Goal: Task Accomplishment & Management: Manage account settings

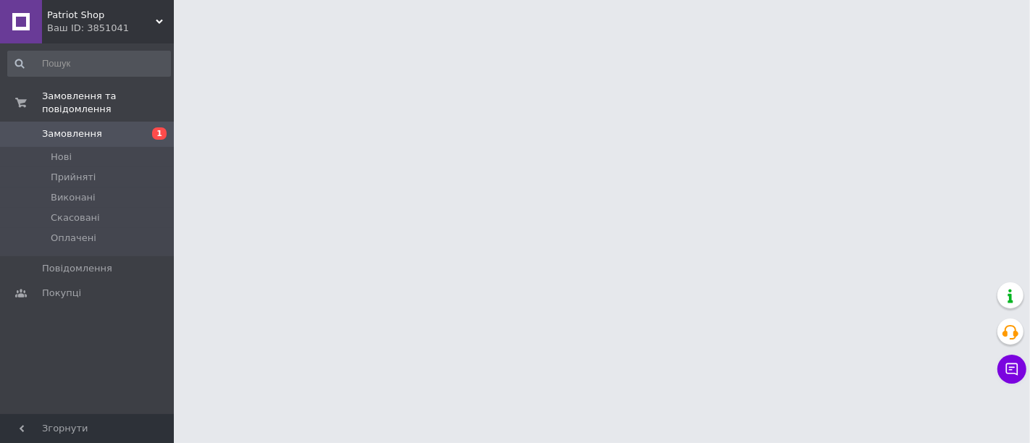
click at [64, 122] on link "Замовлення 1" at bounding box center [89, 134] width 178 height 25
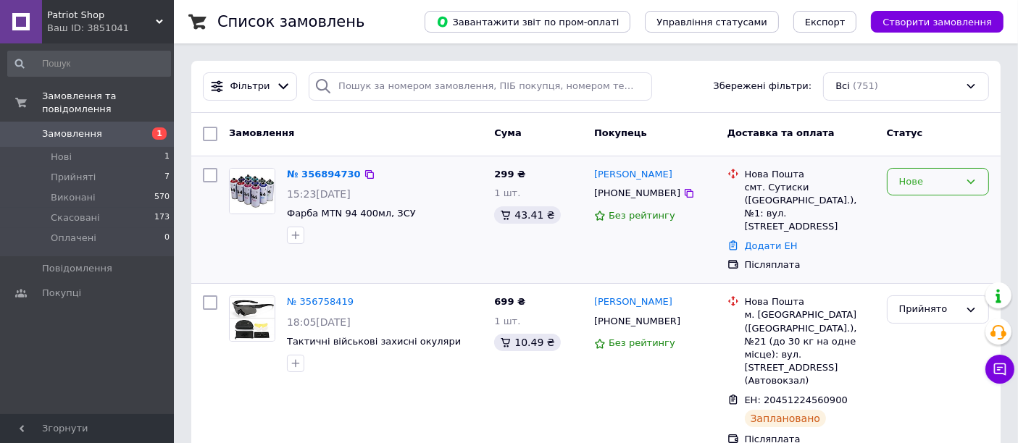
click at [974, 172] on div "Нове" at bounding box center [938, 182] width 102 height 28
click at [949, 218] on li "Прийнято" at bounding box center [938, 212] width 101 height 27
click at [320, 175] on link "№ 356894730" at bounding box center [320, 174] width 67 height 11
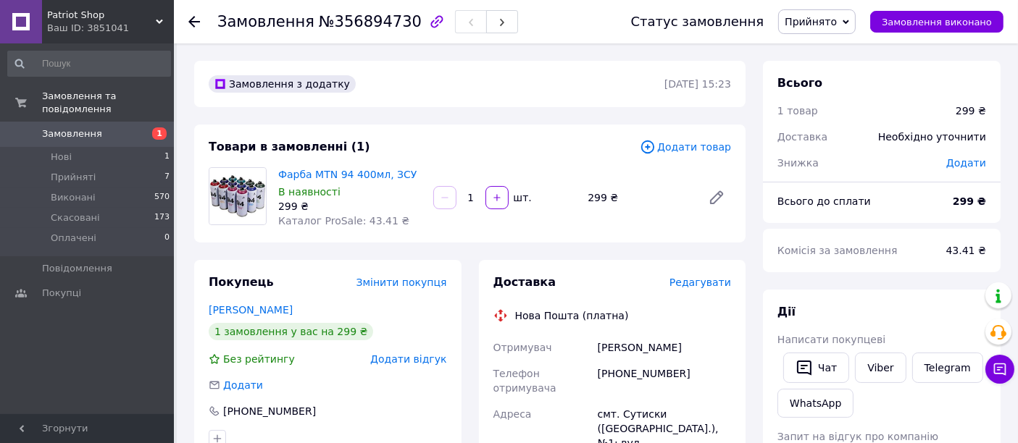
click at [320, 175] on link "Фарба MTN 94 400мл, ЗСУ" at bounding box center [347, 175] width 138 height 12
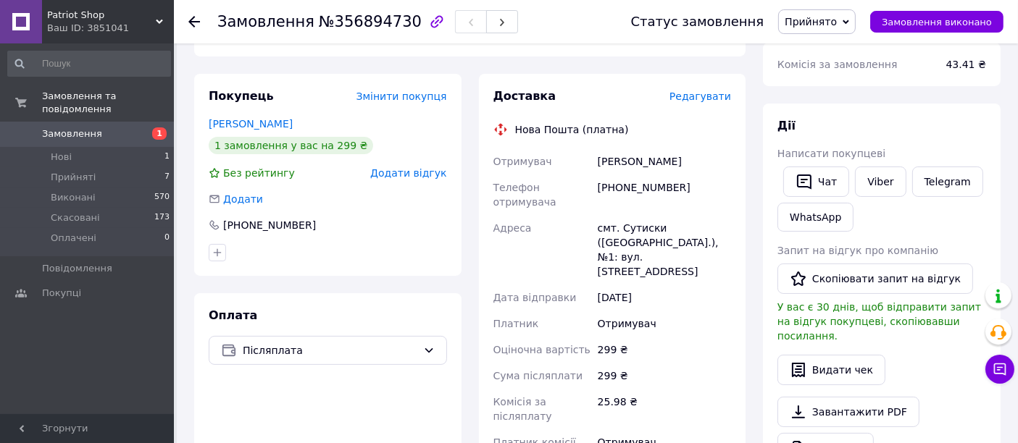
scroll to position [185, 0]
click at [824, 398] on link "Завантажити PDF" at bounding box center [848, 413] width 142 height 30
click at [830, 181] on button "Чат" at bounding box center [816, 182] width 66 height 30
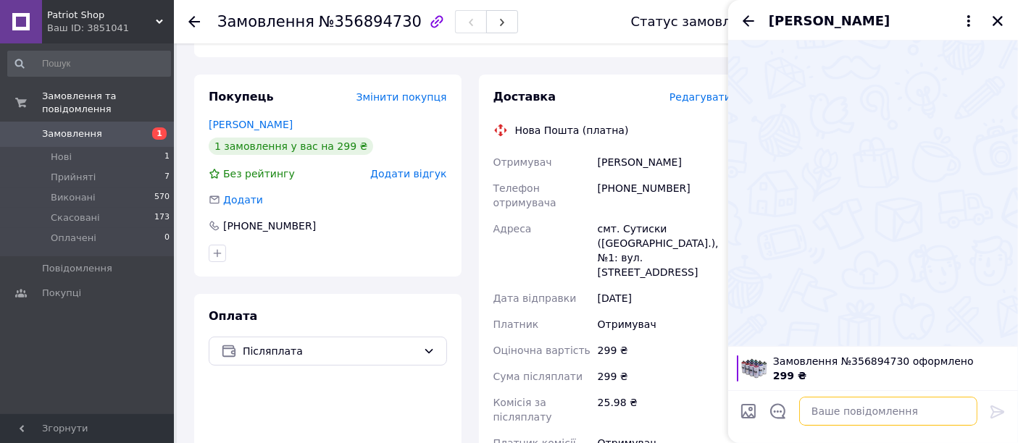
click at [829, 414] on textarea at bounding box center [888, 411] width 178 height 29
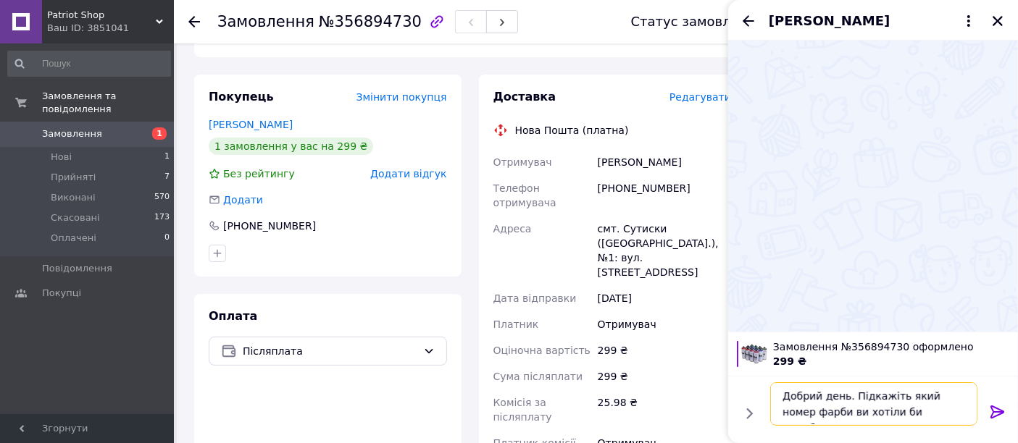
type textarea "Добрий день. Підкажіть який номер фарби ви хотіли би придбати?"
drag, startPoint x: 927, startPoint y: 404, endPoint x: 797, endPoint y: 392, distance: 131.0
click at [797, 392] on textarea "Добрий день. Підкажіть який номер фарби ви хотіли би придбати?" at bounding box center [873, 404] width 207 height 43
drag, startPoint x: 783, startPoint y: 394, endPoint x: 935, endPoint y: 413, distance: 153.3
click at [935, 413] on textarea "Добрий день. Підкажіть який номер фарби ви хотіли би придбати?" at bounding box center [873, 404] width 207 height 43
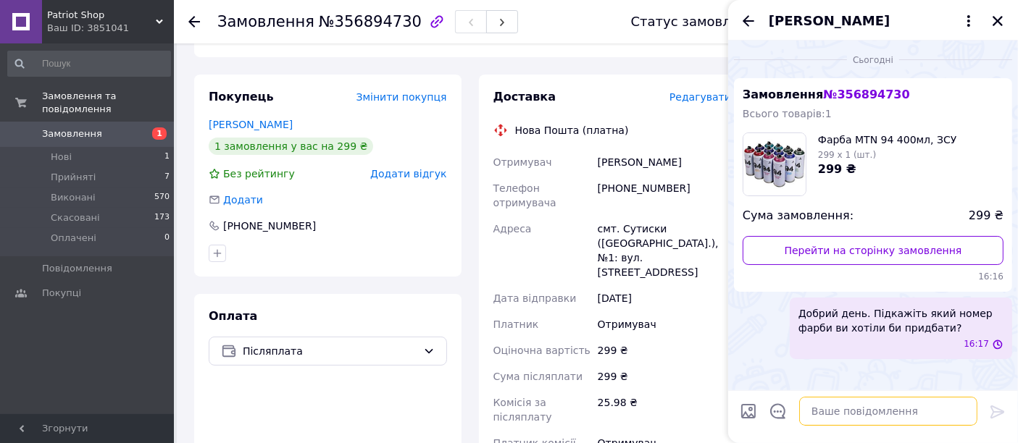
scroll to position [0, 0]
click at [1004, 18] on button "Закрити" at bounding box center [997, 20] width 17 height 17
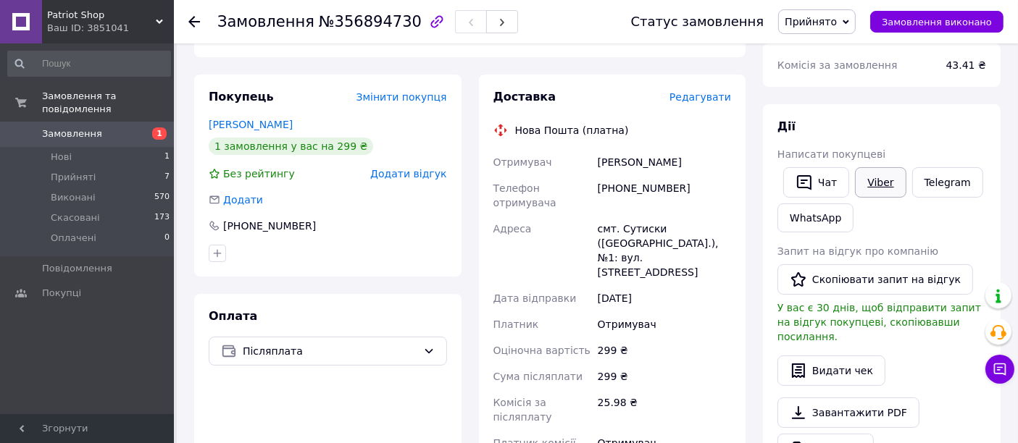
click at [867, 185] on link "Viber" at bounding box center [880, 182] width 51 height 30
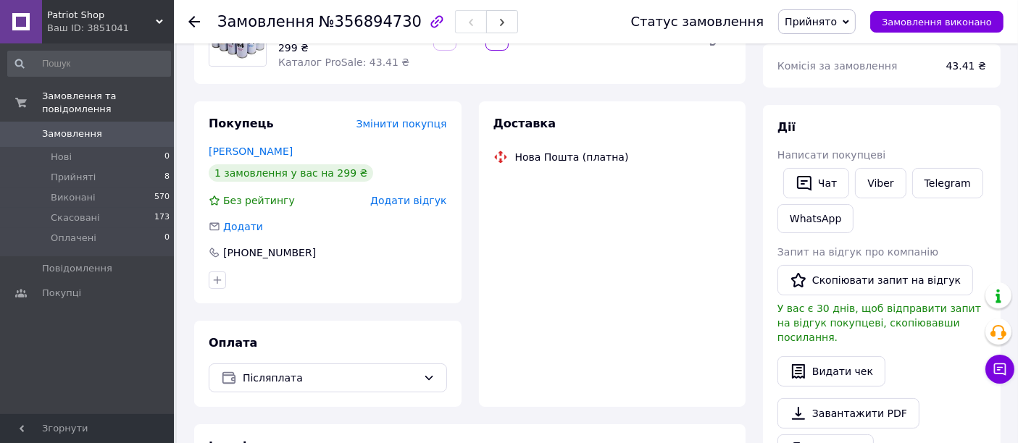
scroll to position [185, 0]
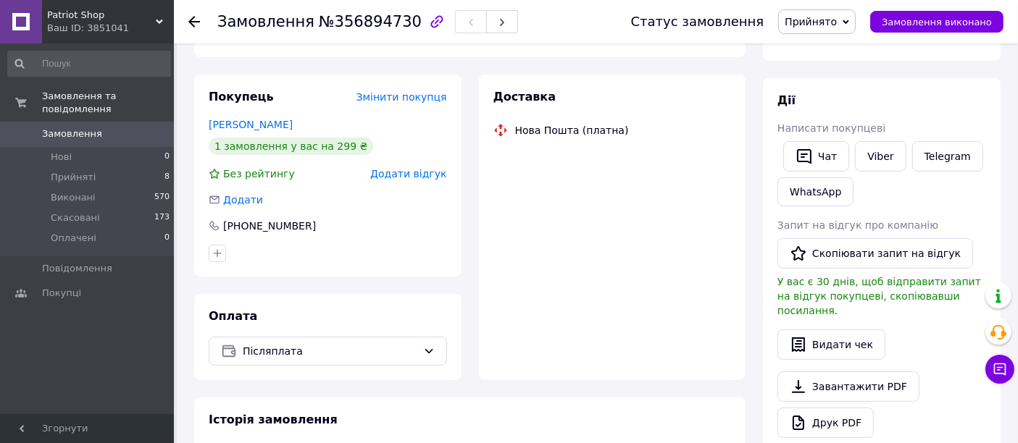
click at [162, 22] on icon at bounding box center [159, 21] width 7 height 7
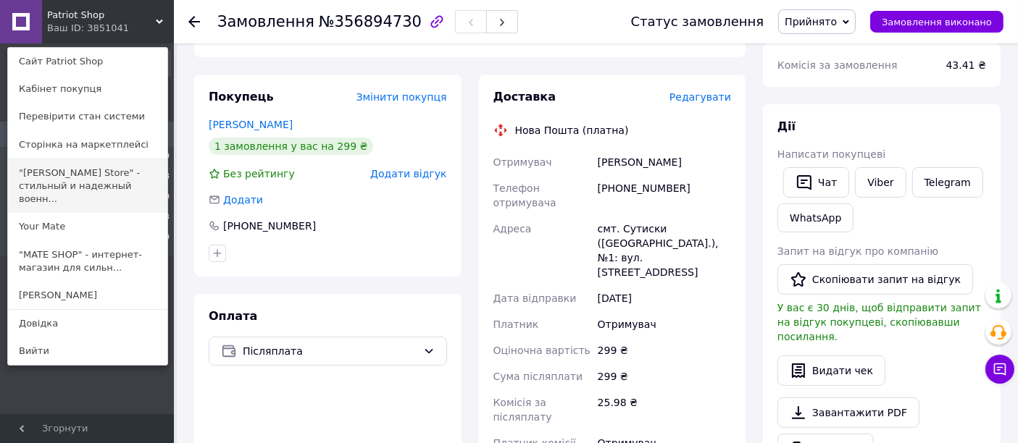
click at [96, 179] on link ""[PERSON_NAME] Store" - стильный и надежный военн..." at bounding box center [87, 186] width 159 height 54
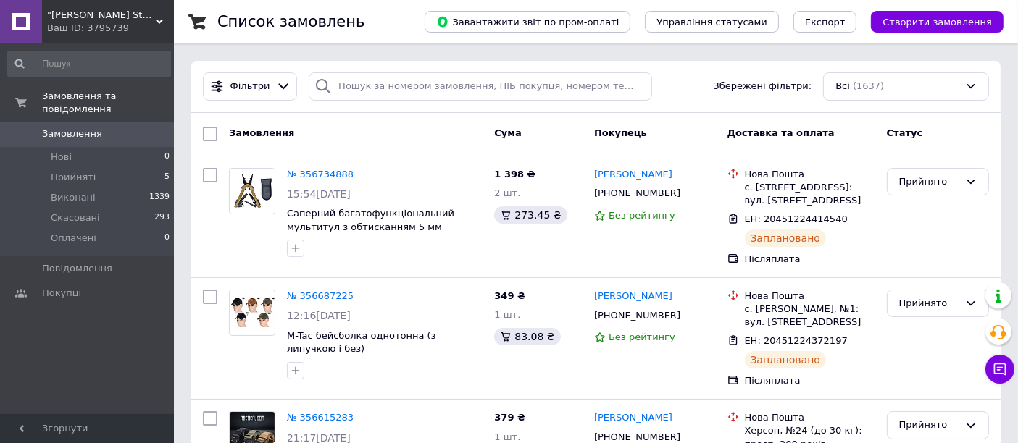
click at [163, 23] on div "Ваш ID: 3795739" at bounding box center [110, 28] width 127 height 13
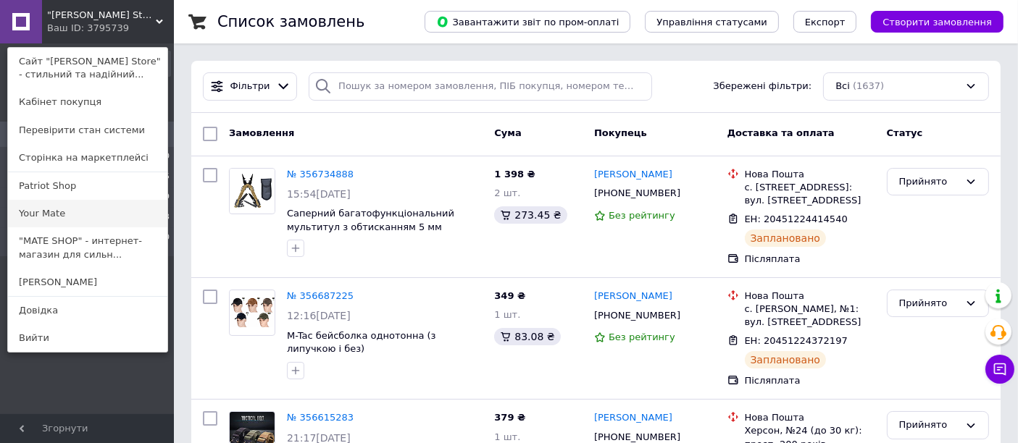
click at [67, 217] on link "Your Mate" at bounding box center [87, 214] width 159 height 28
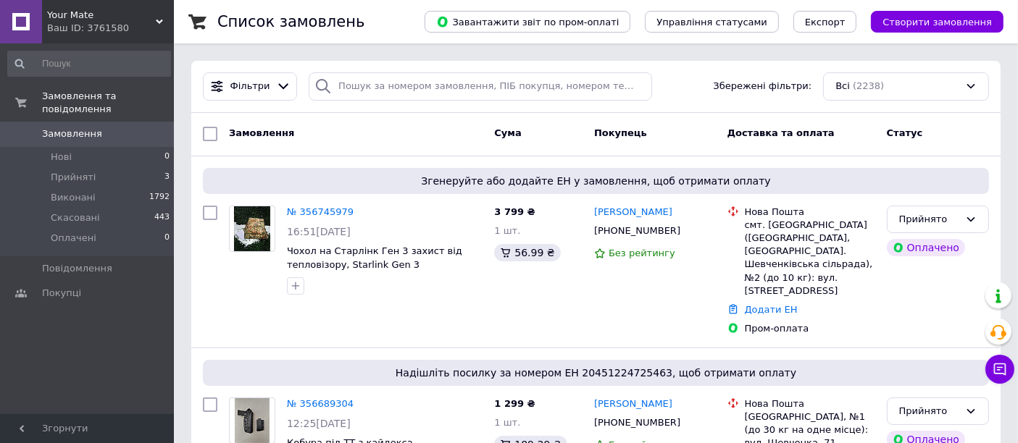
click at [156, 21] on icon at bounding box center [159, 21] width 7 height 7
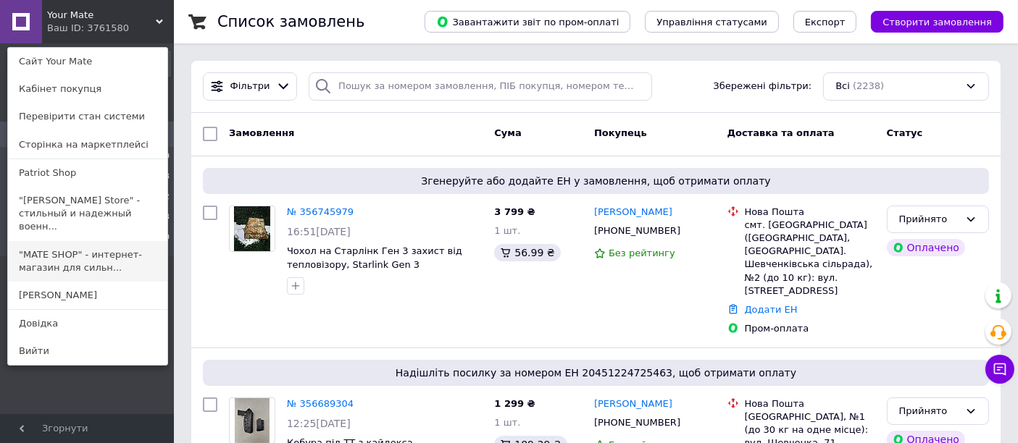
click at [86, 241] on link ""MATE SHOP" - интернет-магазин для сильн..." at bounding box center [87, 261] width 159 height 41
